Goal: Task Accomplishment & Management: Manage account settings

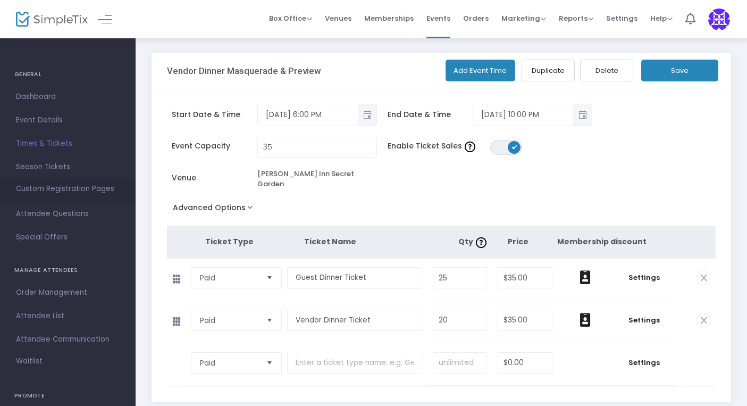
click at [70, 188] on span "Custom Registration Pages" at bounding box center [65, 189] width 98 height 11
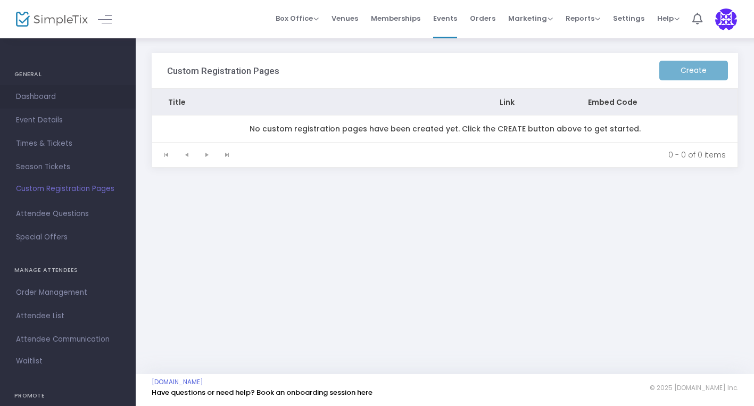
click at [49, 96] on span "Dashboard" at bounding box center [68, 97] width 104 height 14
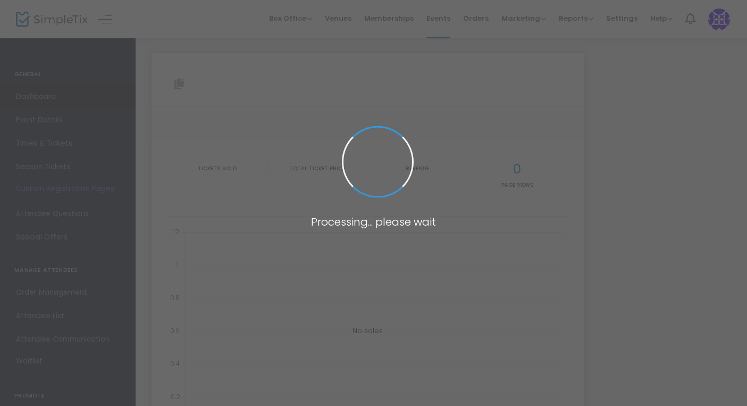
type input "[URL][DOMAIN_NAME]"
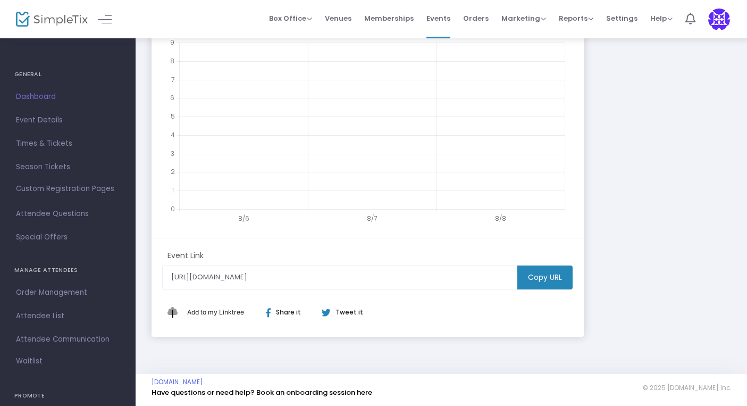
scroll to position [245, 0]
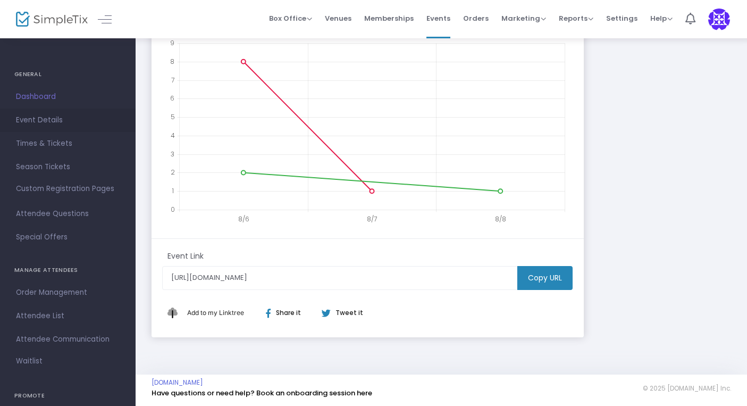
click at [46, 117] on span "Event Details" at bounding box center [68, 120] width 104 height 14
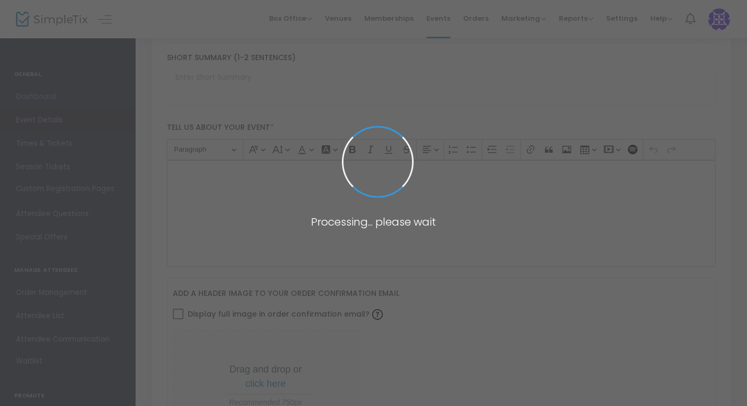
type input "Vendor Dinner Masquerade & Preview"
type textarea "We have a special dinner/dance planned for [DATE] evening. Please join us if po…"
type input "[EMAIL_ADDRESS][DOMAIN_NAME]"
type input "Buy Tickets"
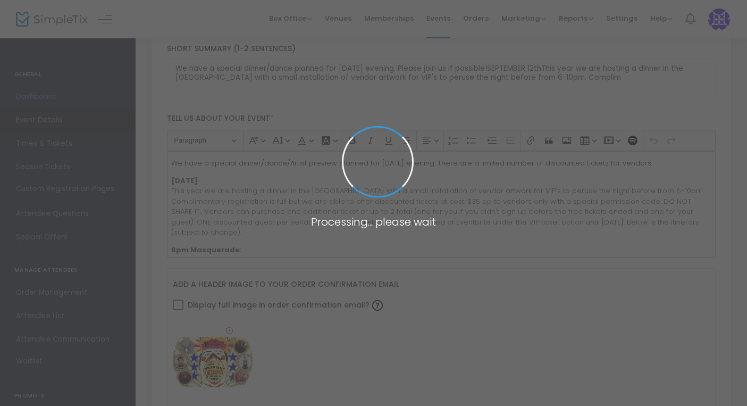
type input "VENDORS ONLY"
type input "[PERSON_NAME] Inn Secret Garden"
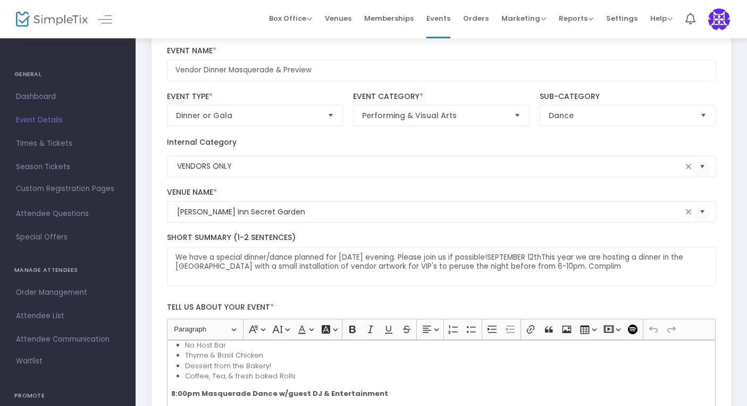
scroll to position [41, 0]
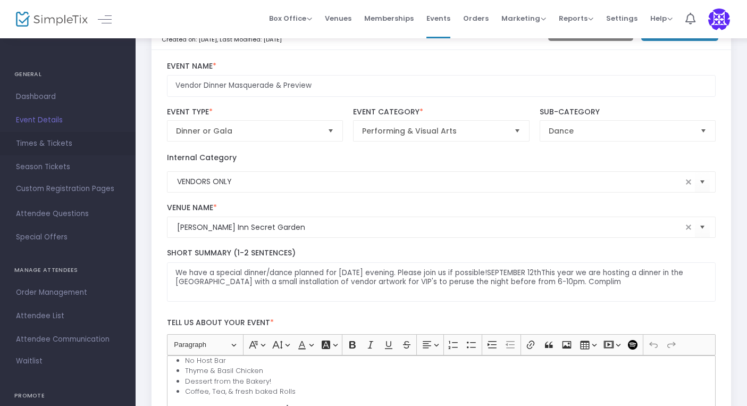
click at [48, 139] on span "Times & Tickets" at bounding box center [68, 144] width 104 height 14
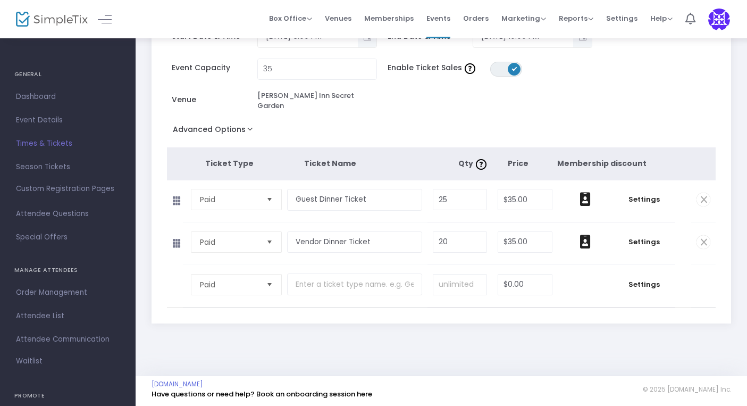
scroll to position [78, 0]
click at [650, 195] on span "Settings" at bounding box center [645, 200] width 52 height 11
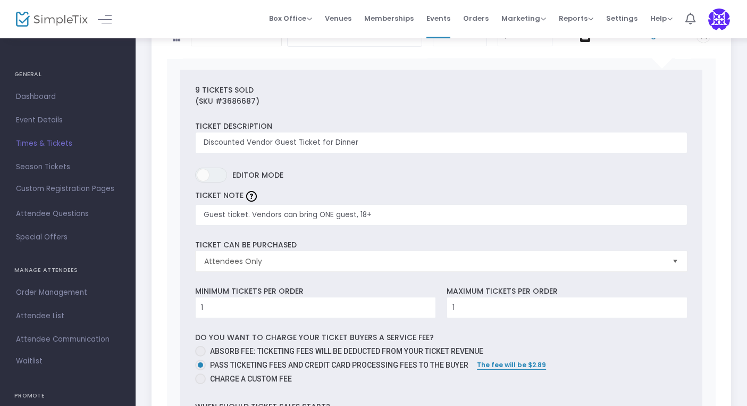
scroll to position [248, 0]
